Goal: Information Seeking & Learning: Learn about a topic

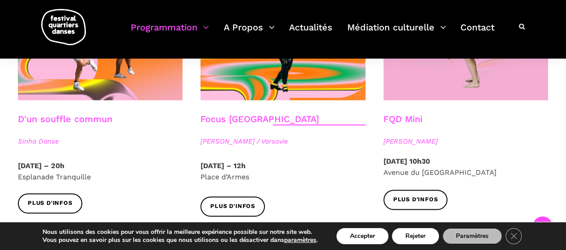
scroll to position [1064, 0]
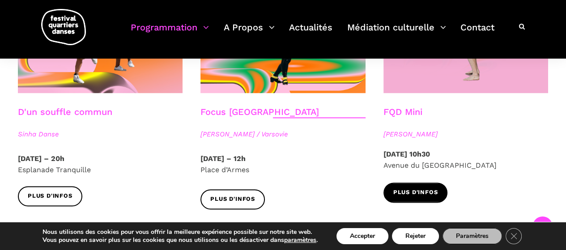
click at [411, 188] on span "Plus d'infos" at bounding box center [415, 192] width 45 height 9
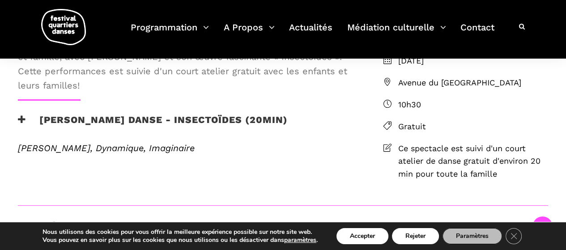
scroll to position [292, 0]
